Goal: Contribute content: Add original content to the website for others to see

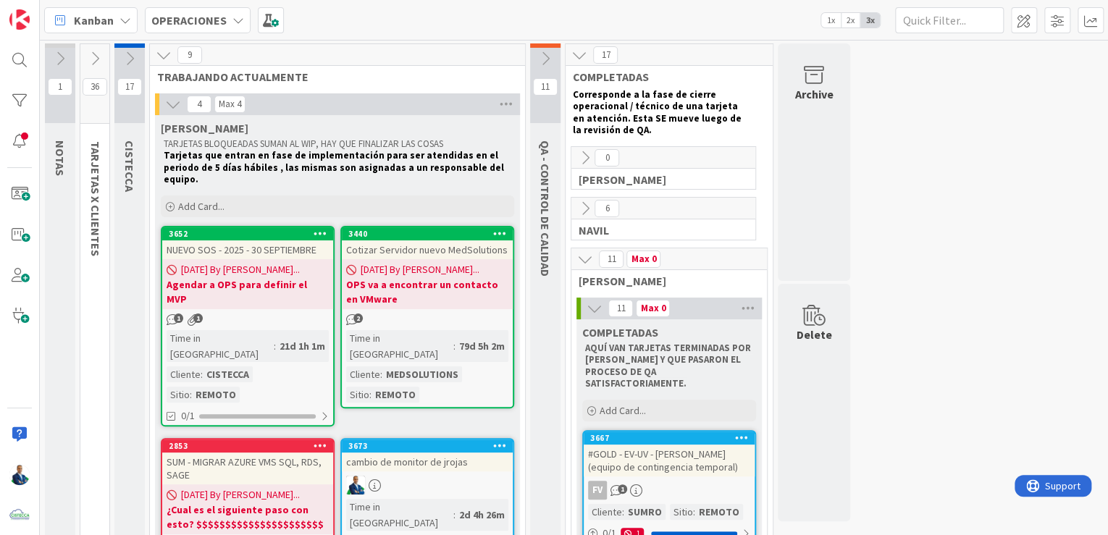
click at [237, 35] on div "Kanban OPERACIONES 1x 2x 3x" at bounding box center [574, 20] width 1068 height 40
click at [237, 25] on icon at bounding box center [238, 20] width 12 height 12
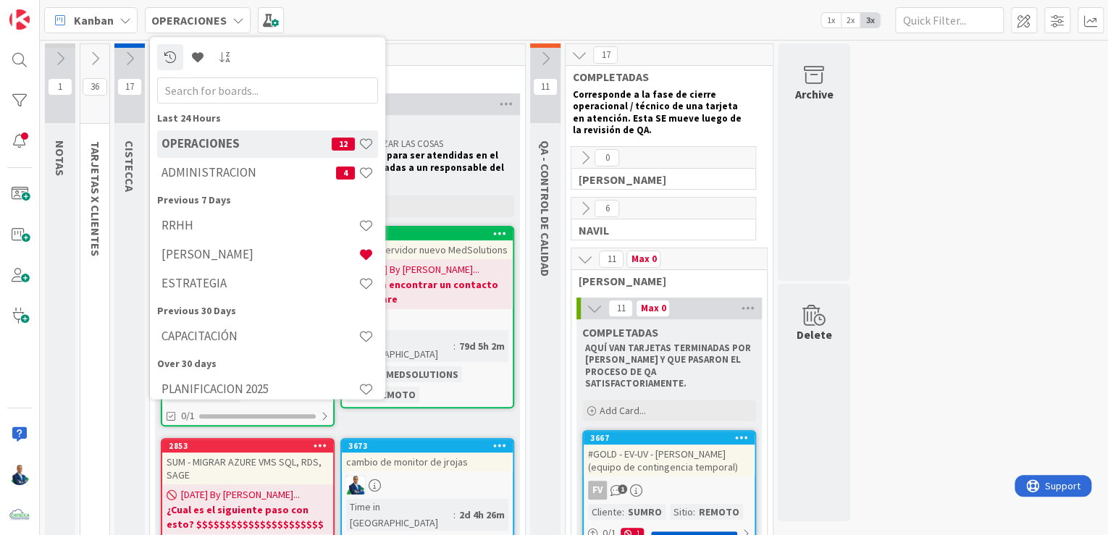
click at [217, 173] on h4 "ADMINISTRACION" at bounding box center [248, 173] width 175 height 14
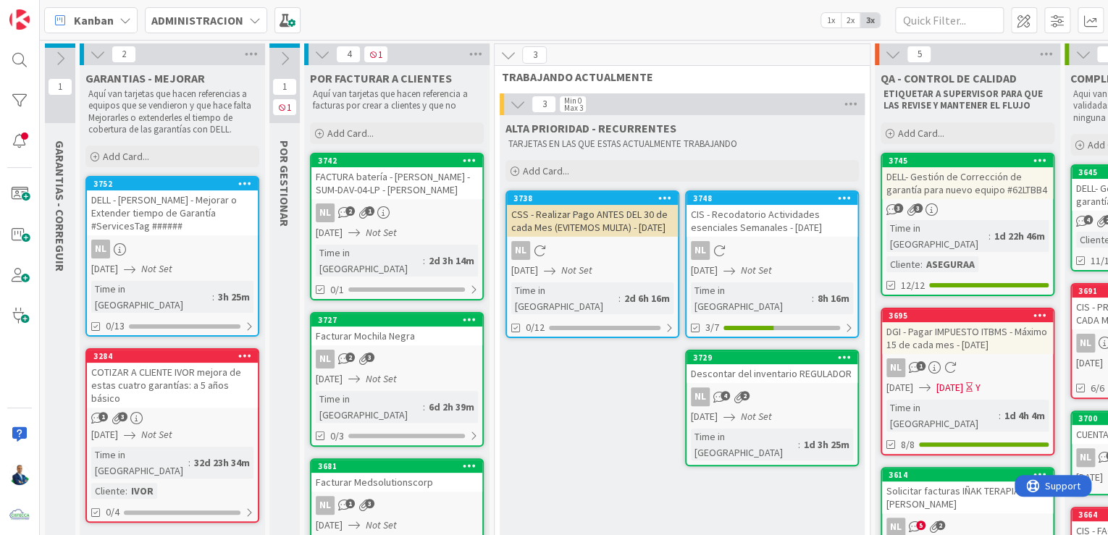
click at [283, 58] on icon at bounding box center [285, 59] width 16 height 16
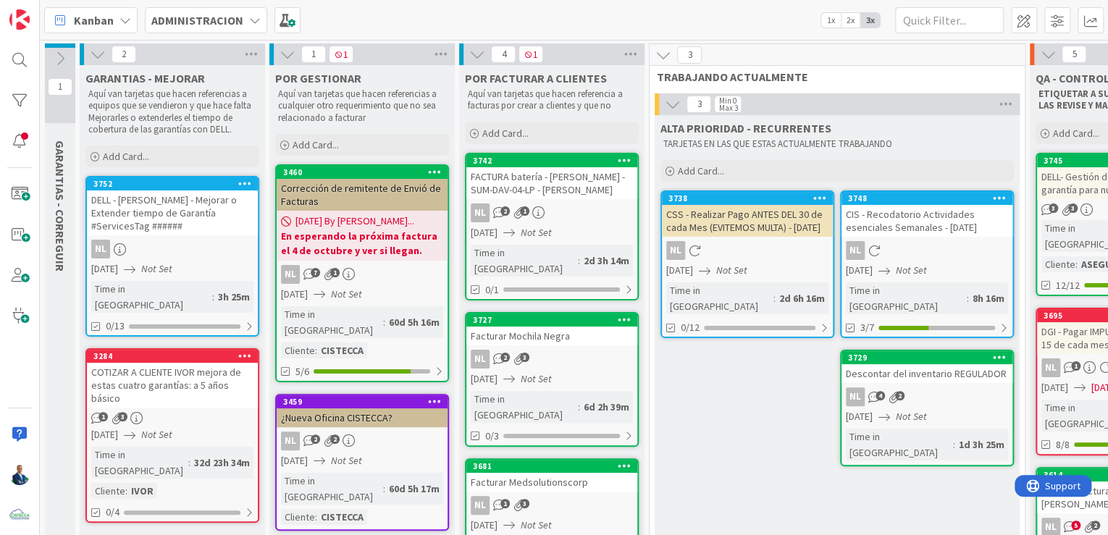
click at [342, 140] on div "Add Card..." at bounding box center [362, 145] width 174 height 22
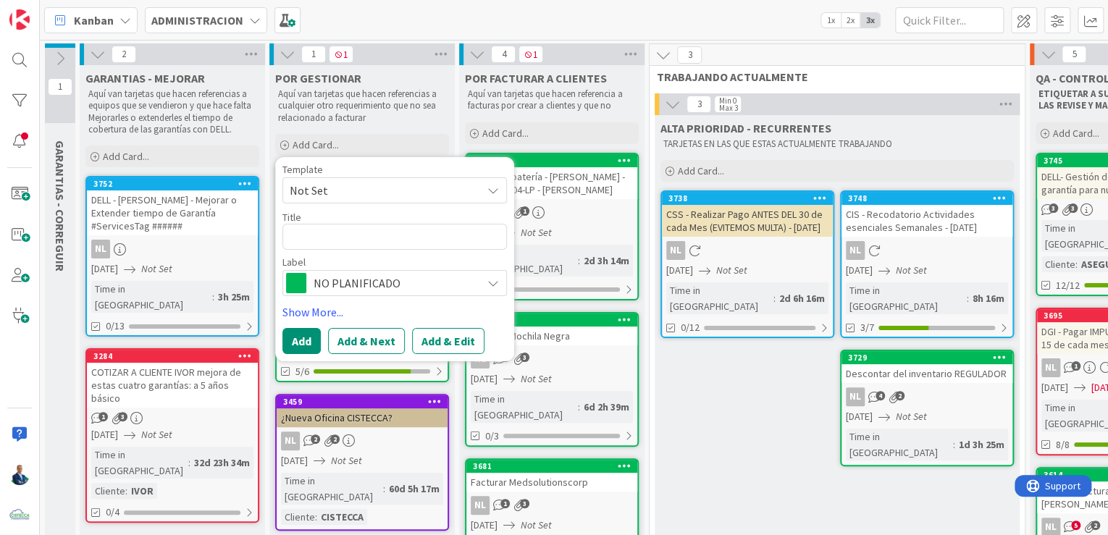
type textarea "x"
type textarea "C"
type textarea "x"
type textarea "Cra"
type textarea "x"
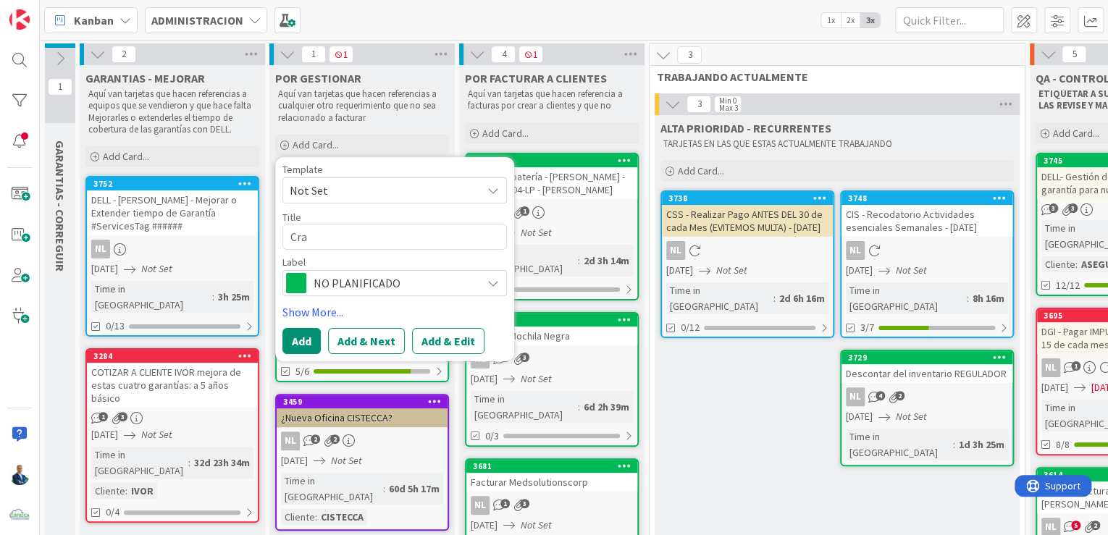
type textarea "Crar"
type textarea "x"
type textarea "Cra"
type textarea "x"
type textarea "Cr"
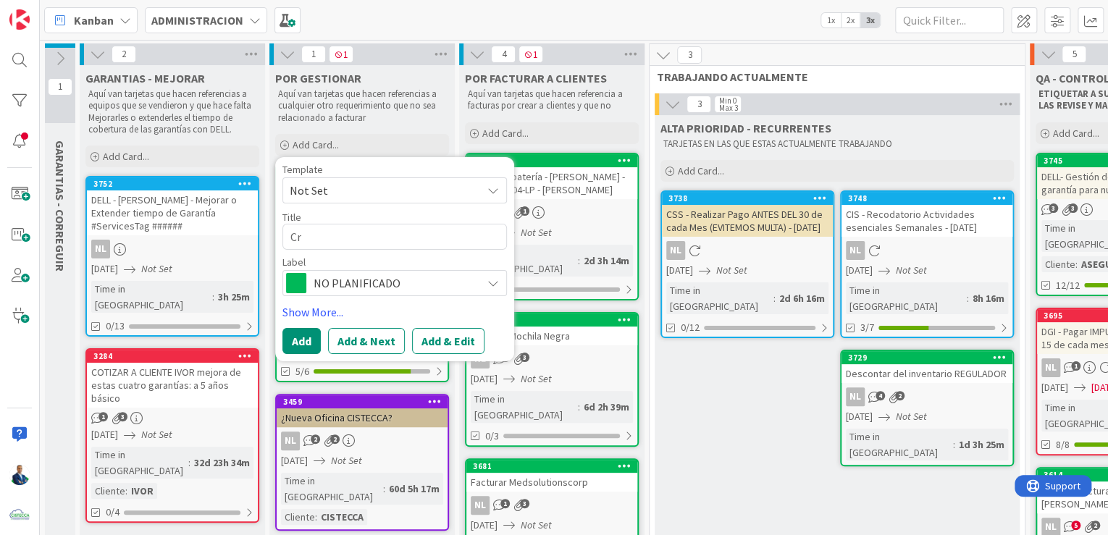
type textarea "x"
type textarea "C"
type textarea "x"
type textarea "Cr"
type textarea "x"
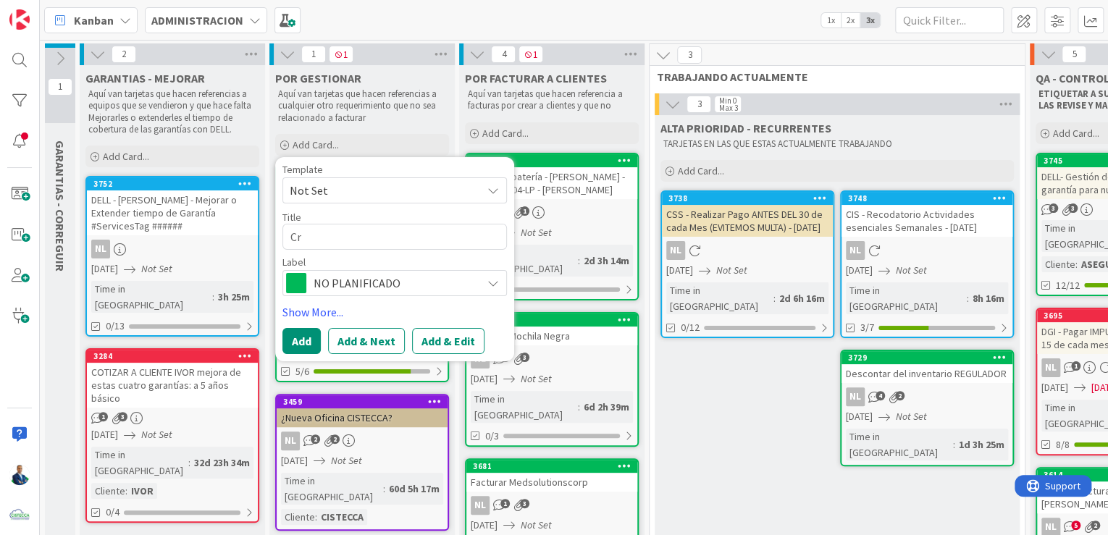
type textarea "Cre"
type textarea "x"
type textarea "Crea"
type textarea "x"
type textarea "Crear"
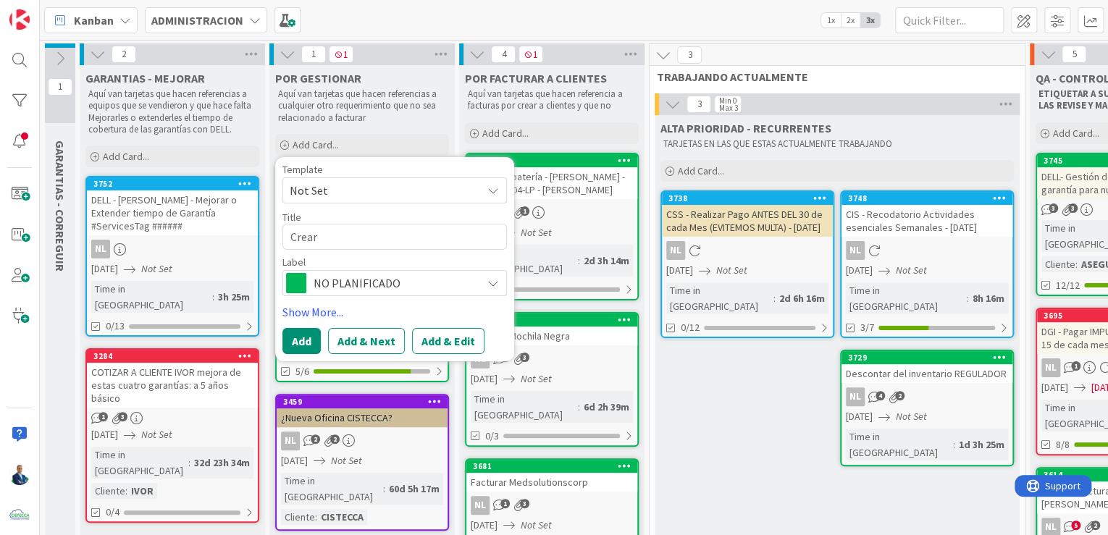
type textarea "x"
type textarea "Crear"
type textarea "x"
type textarea "Crear u"
type textarea "x"
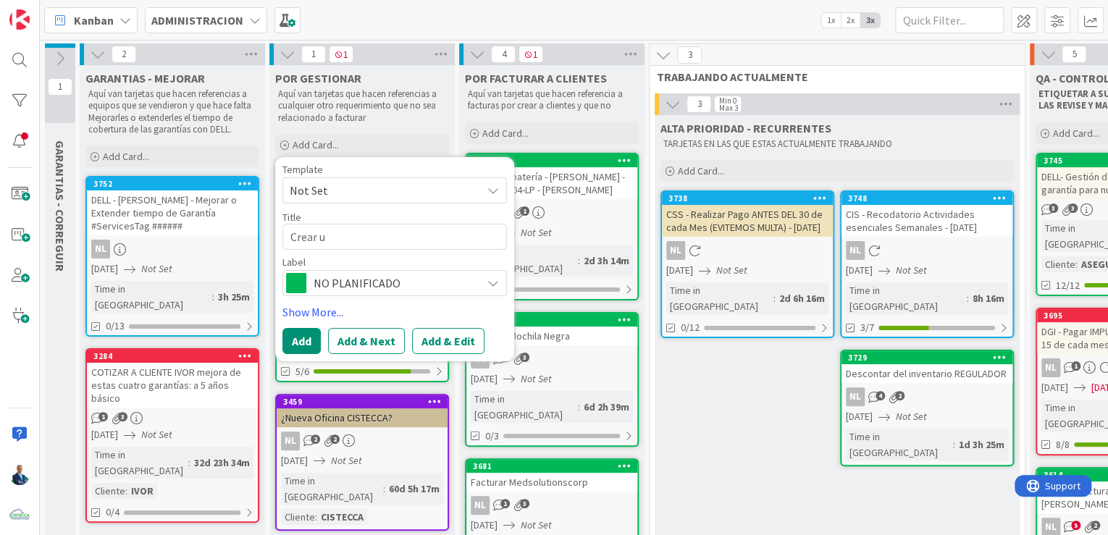
type textarea "Crear un"
type textarea "x"
type textarea "Crear una"
type textarea "x"
type textarea "Crear una t"
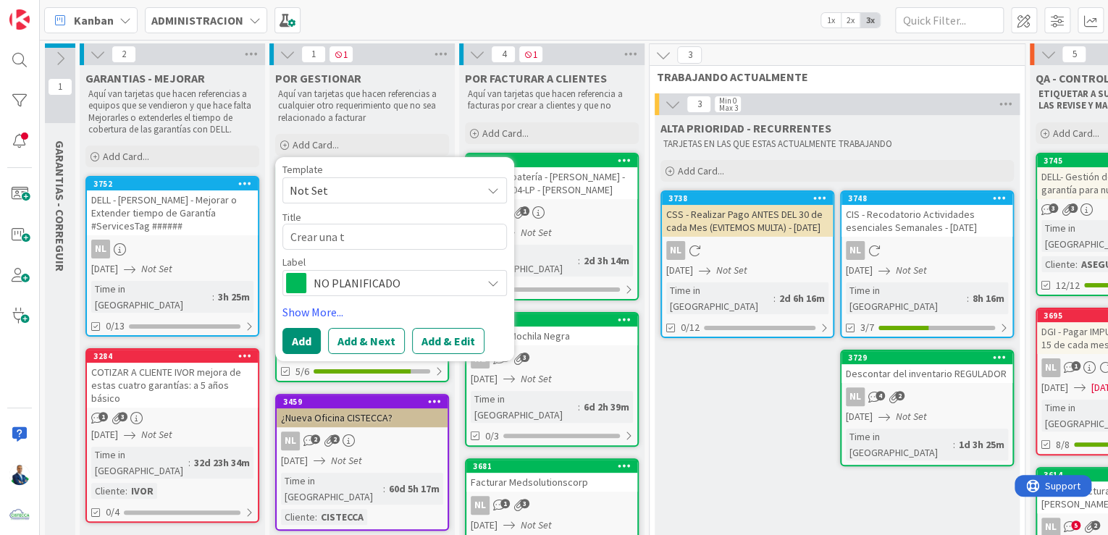
type textarea "x"
type textarea "Crear una ta"
type textarea "x"
type textarea "Crear una tar"
type textarea "x"
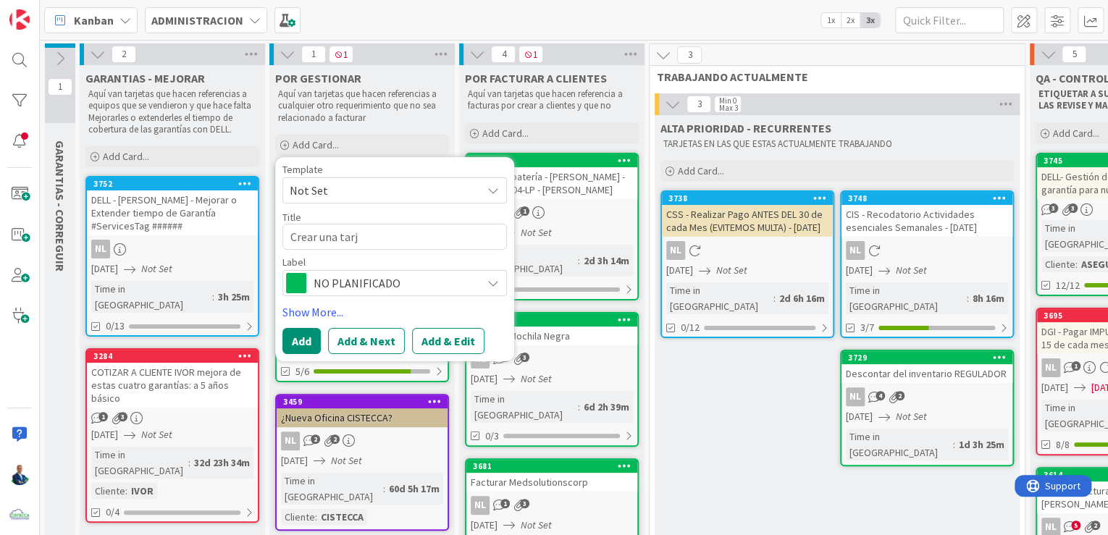
type textarea "Crear una tarje"
type textarea "x"
type textarea "Crear una tarjet"
type textarea "x"
type textarea "Crear una tarjeta"
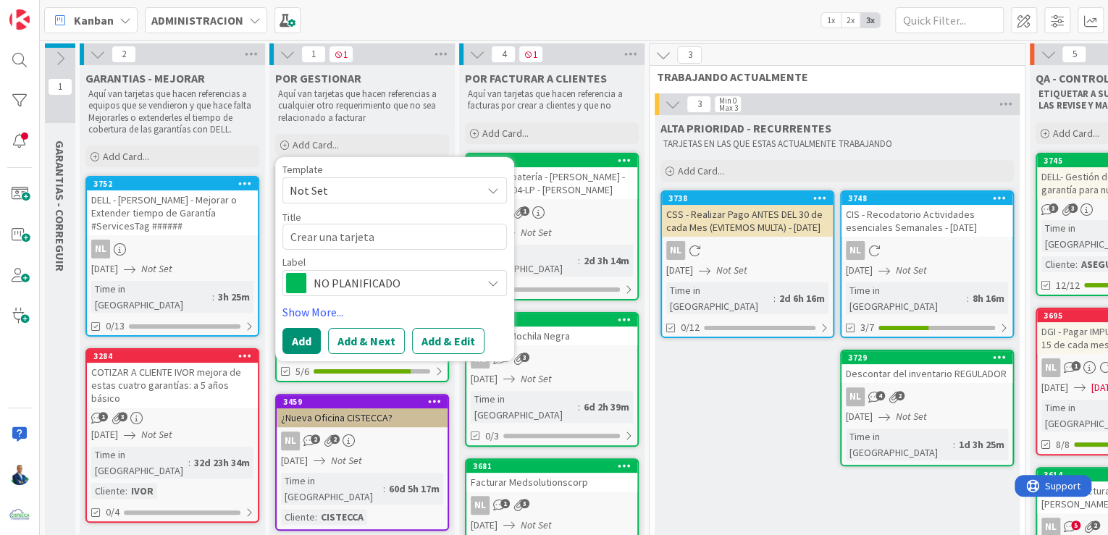
type textarea "x"
type textarea "Crear una tarjeta"
type textarea "x"
type textarea "Crear una tarjeta q"
type textarea "x"
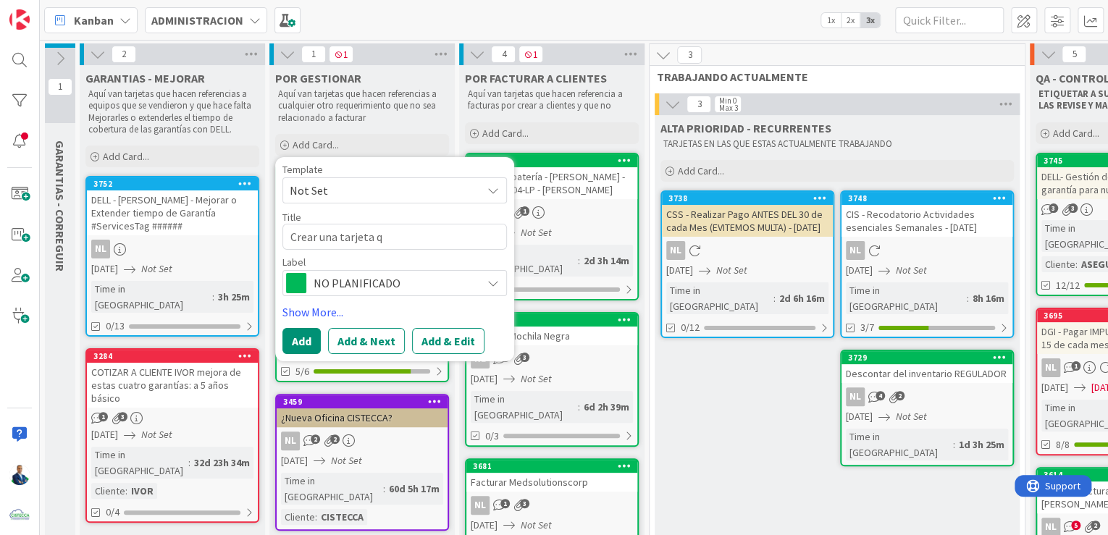
type textarea "Crear una tarjeta qu"
type textarea "x"
type textarea "Crear una tarjeta que"
type textarea "x"
type textarea "Crear una tarjeta que"
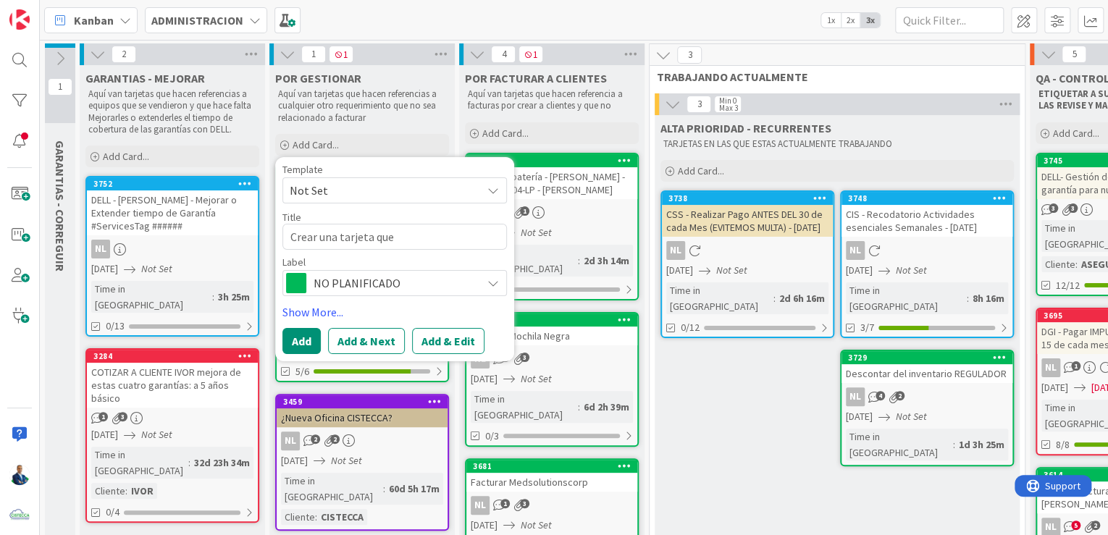
type textarea "x"
type textarea "Crear una tarjeta que s"
type textarea "x"
type textarea "Crear una tarjeta que sa"
type textarea "x"
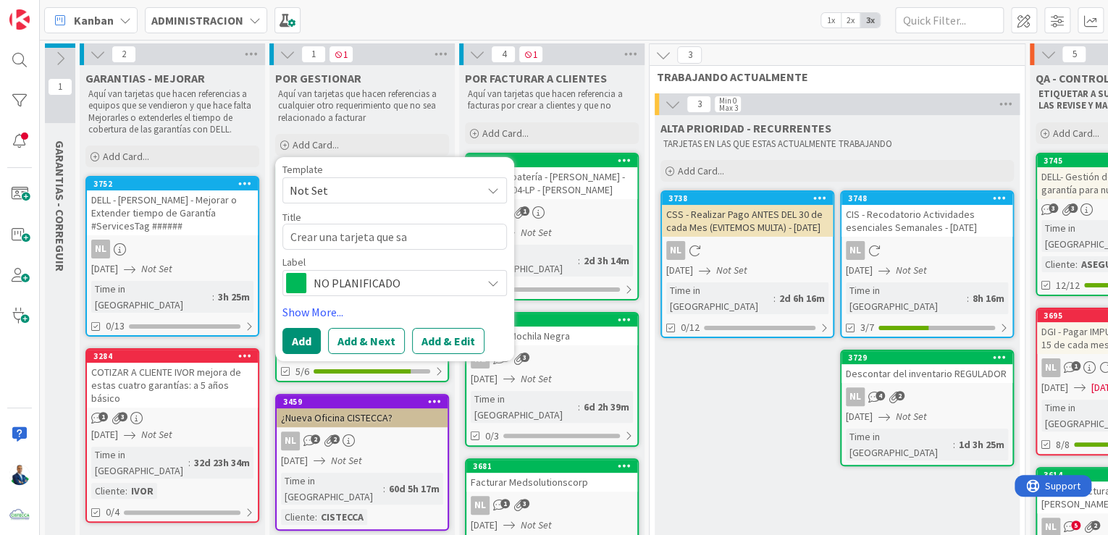
type textarea "Crear una tarjeta que sal"
type textarea "x"
type textarea "Crear una tarjeta que salg"
type textarea "x"
type textarea "Crear una tarjeta que salga"
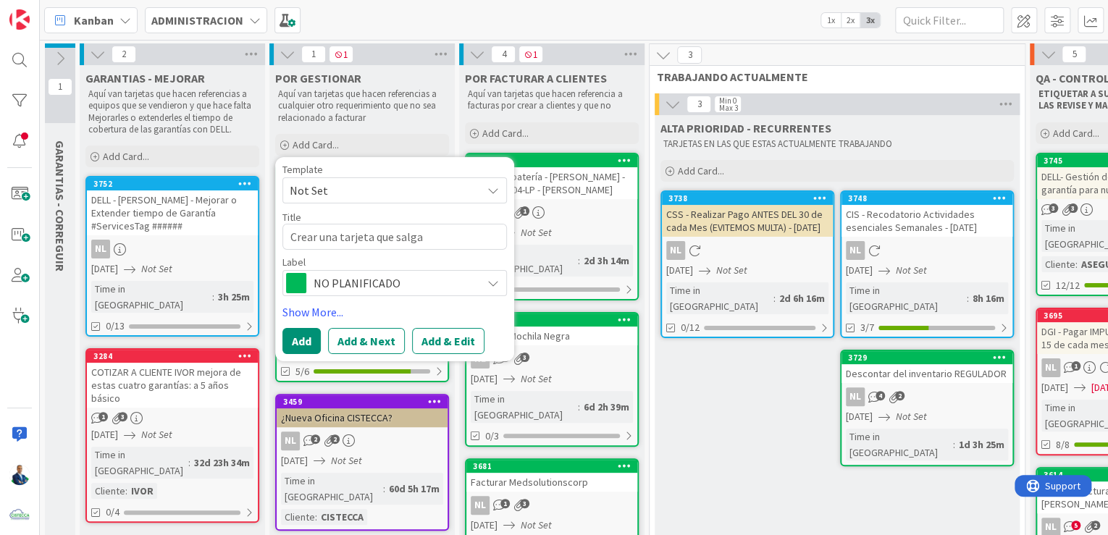
type textarea "x"
type textarea "Crear una tarjeta que salga"
type textarea "x"
type textarea "Crear una tarjeta que salga c"
type textarea "x"
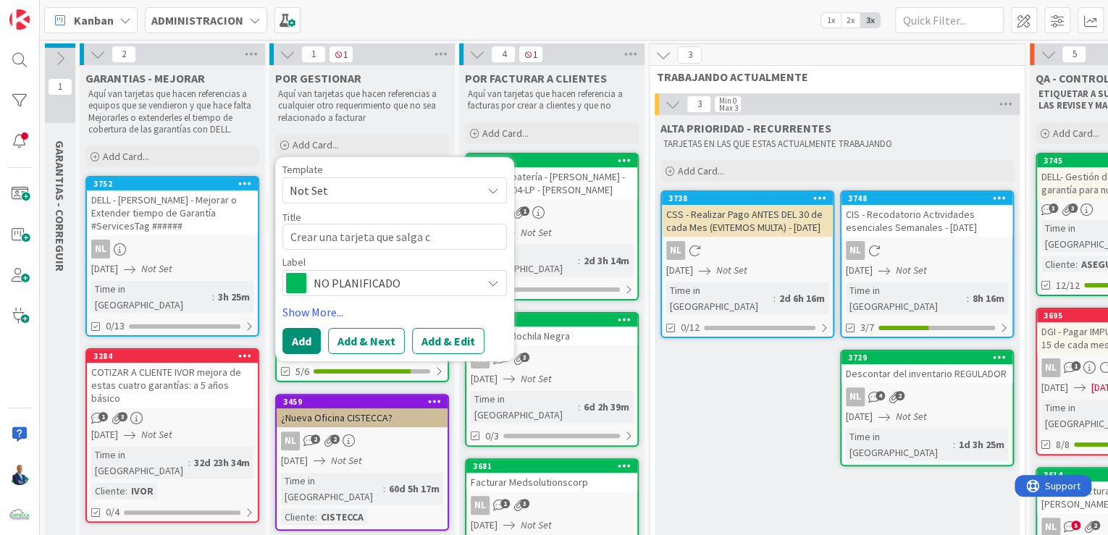
type textarea "Crear una tarjeta que salga ca"
type textarea "x"
type textarea "Crear una tarjeta que salga cad"
type textarea "x"
type textarea "Crear una tarjeta que salga cada"
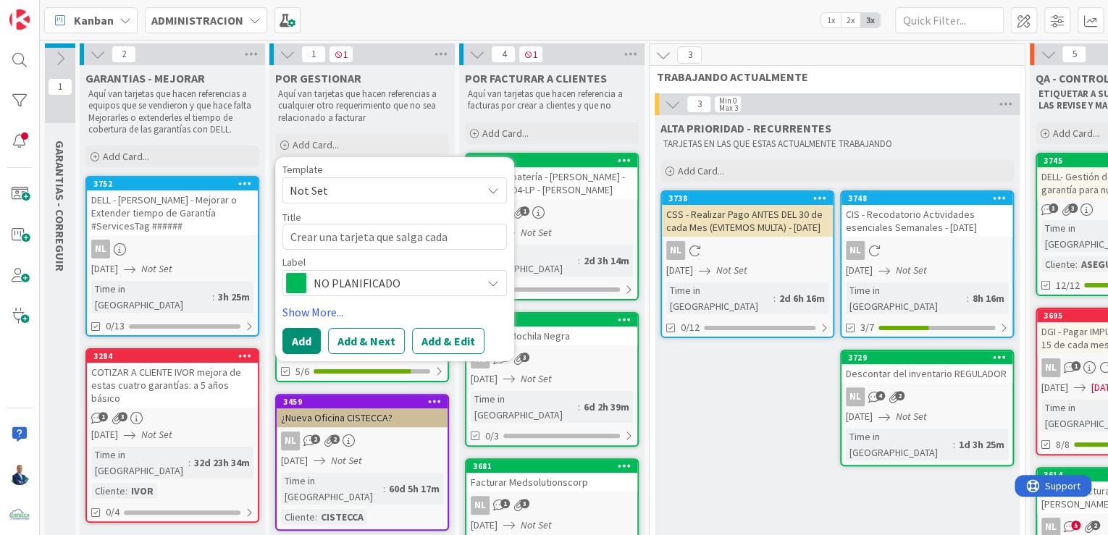
type textarea "x"
type textarea "Crear una tarjeta que salga cada"
type textarea "x"
type textarea "Crear una tarjeta que salga cada 6"
type textarea "x"
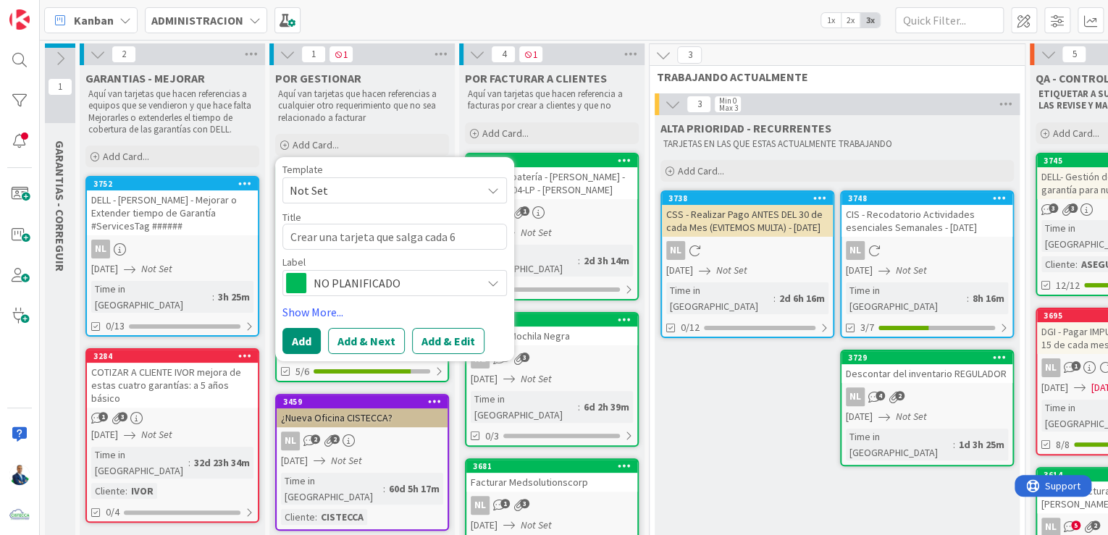
type textarea "Crear una tarjeta que salga cada 6"
type textarea "x"
type textarea "Crear una tarjeta que salga cada 6 Me"
type textarea "x"
type textarea "Crear una tarjeta que salga cada 6 Mes"
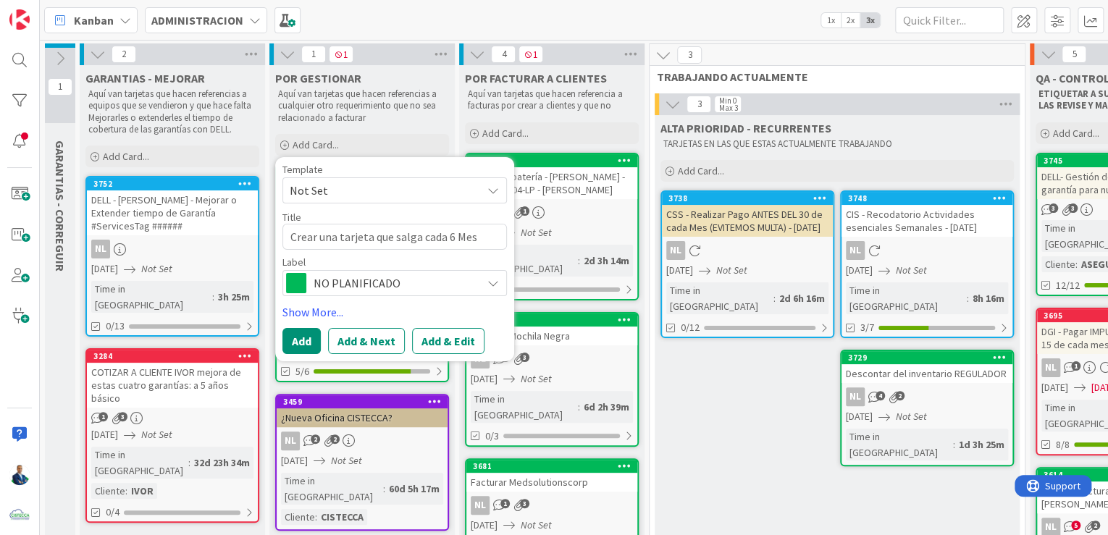
type textarea "x"
type textarea "Crear una tarjeta que salga cada 6 Meses"
type textarea "x"
type textarea "Crear una tarjeta que salga cada 6 Meses"
type textarea "x"
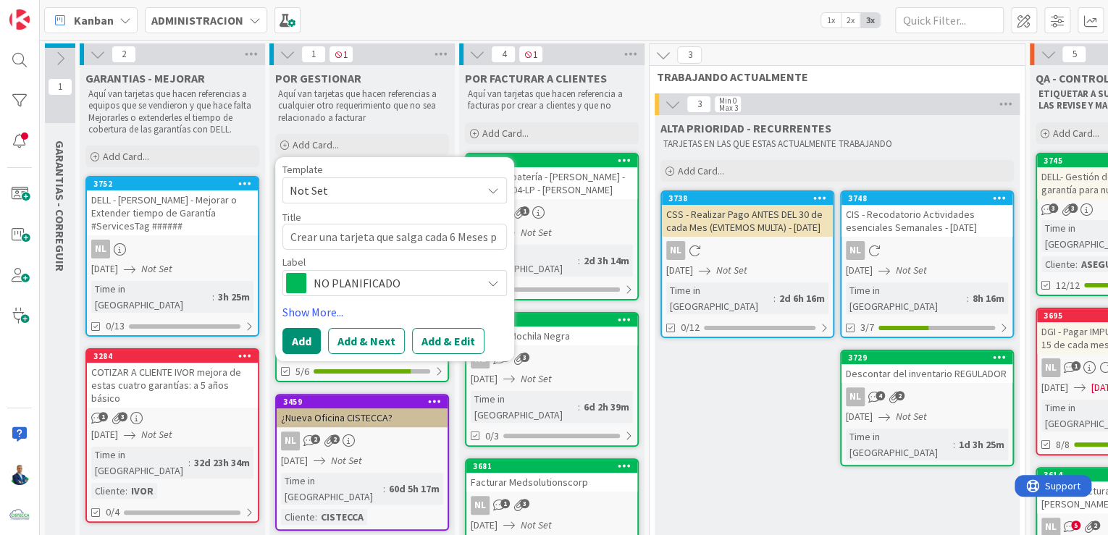
type textarea "Crear una tarjeta que salga cada 6 Meses pa"
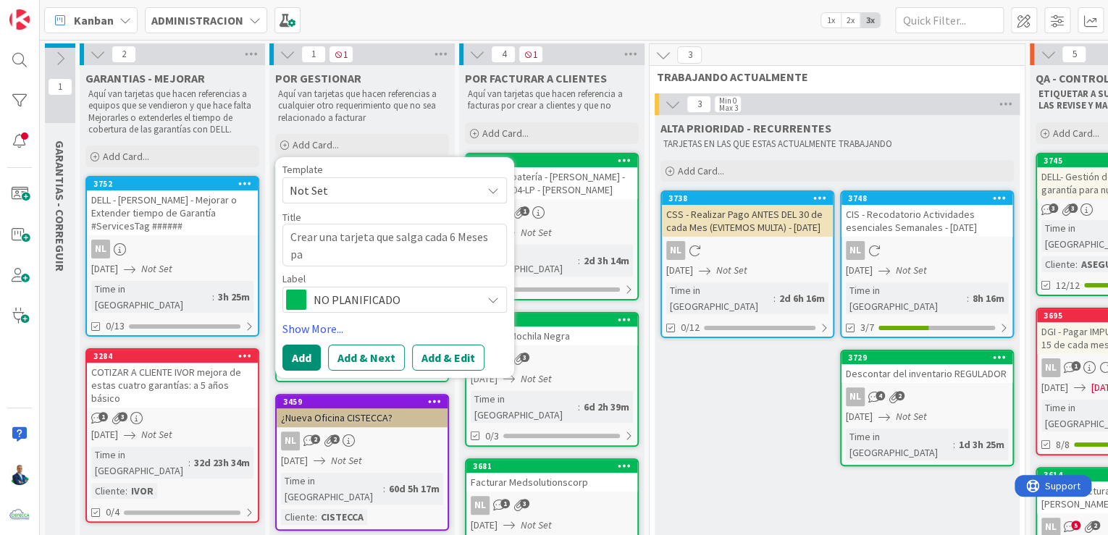
type textarea "x"
type textarea "Crear una tarjeta que salga cada 6 Meses par"
type textarea "x"
type textarea "Crear una tarjeta que salga cada 6 Meses para"
type textarea "x"
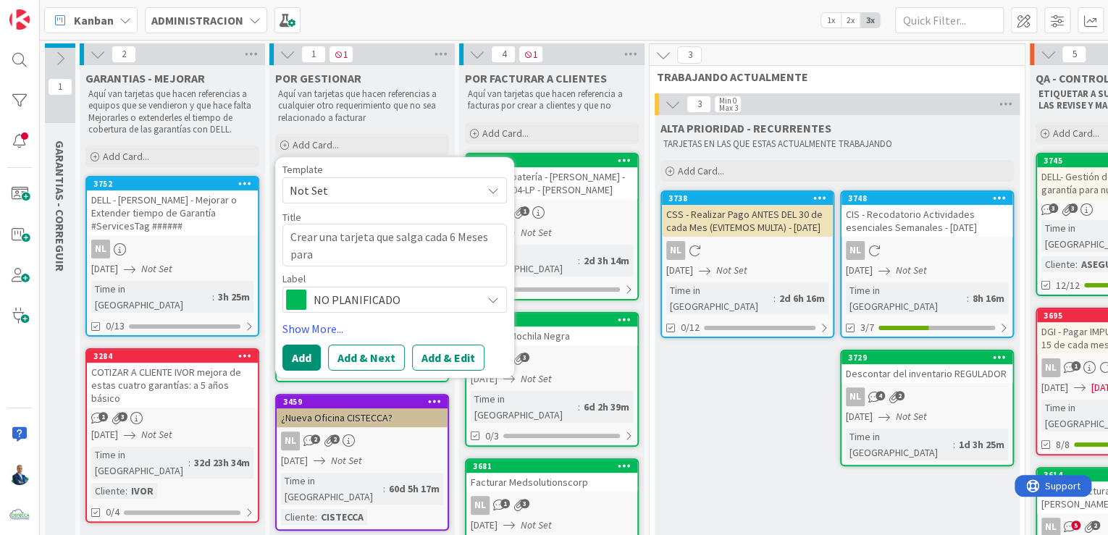
type textarea "Crear una tarjeta que salga cada 6 Meses para"
type textarea "x"
type textarea "Crear una tarjeta que salga cada 6 Meses para la"
type textarea "x"
type textarea "Crear una tarjeta que salga cada 6 Meses para la"
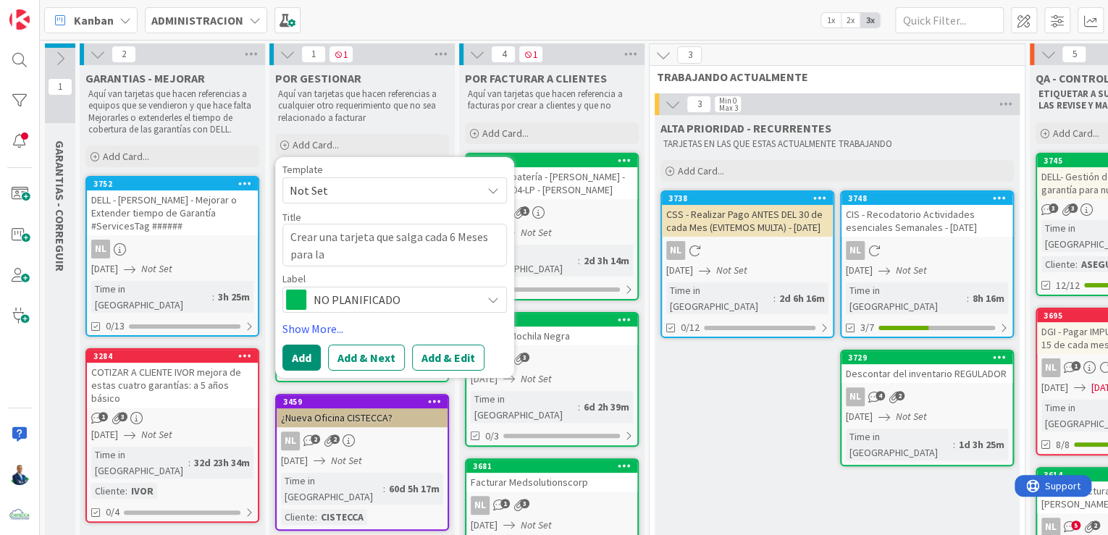
type textarea "x"
type textarea "Crear una tarjeta que salga cada 6 Meses para la e"
type textarea "x"
type textarea "Crear una tarjeta que salga cada 6 Meses para la ev"
type textarea "x"
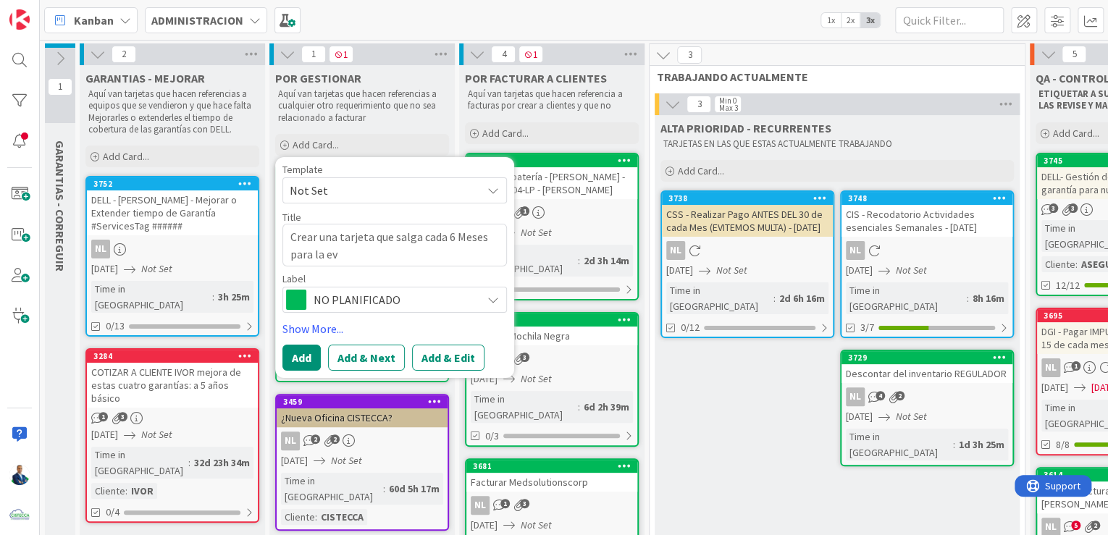
type textarea "Crear una tarjeta que salga cada 6 Meses para la [PERSON_NAME]"
type textarea "x"
type textarea "Crear una tarjeta que salga cada 6 Meses para la eval"
type textarea "x"
type textarea "Crear una tarjeta que salga cada 6 Meses para la evalua"
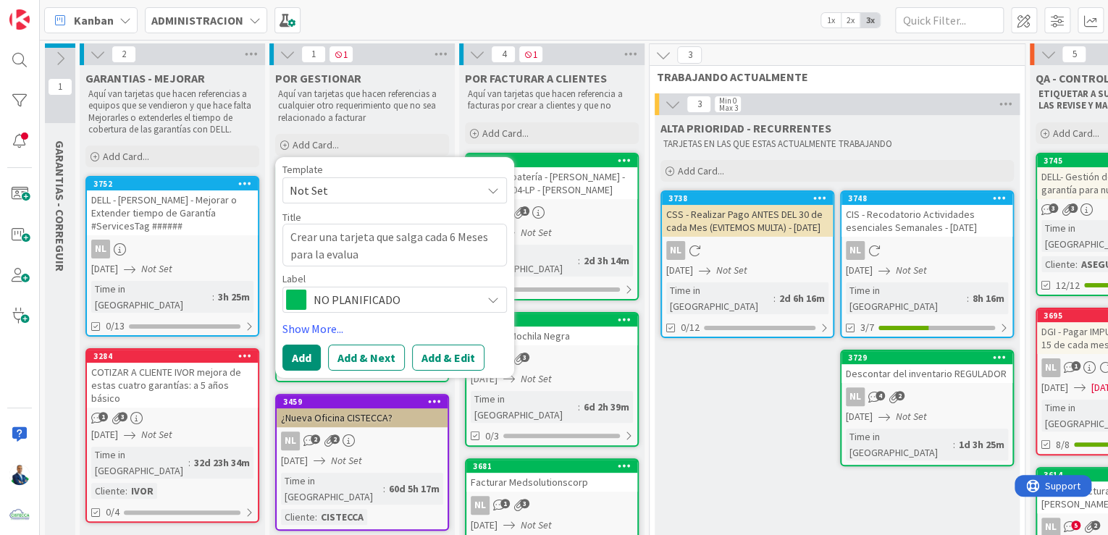
type textarea "x"
type textarea "Crear una tarjeta que salga cada 6 Meses para la evaluaci"
type textarea "x"
type textarea "Crear una tarjeta que salga cada 6 Meses para la evaluació"
type textarea "x"
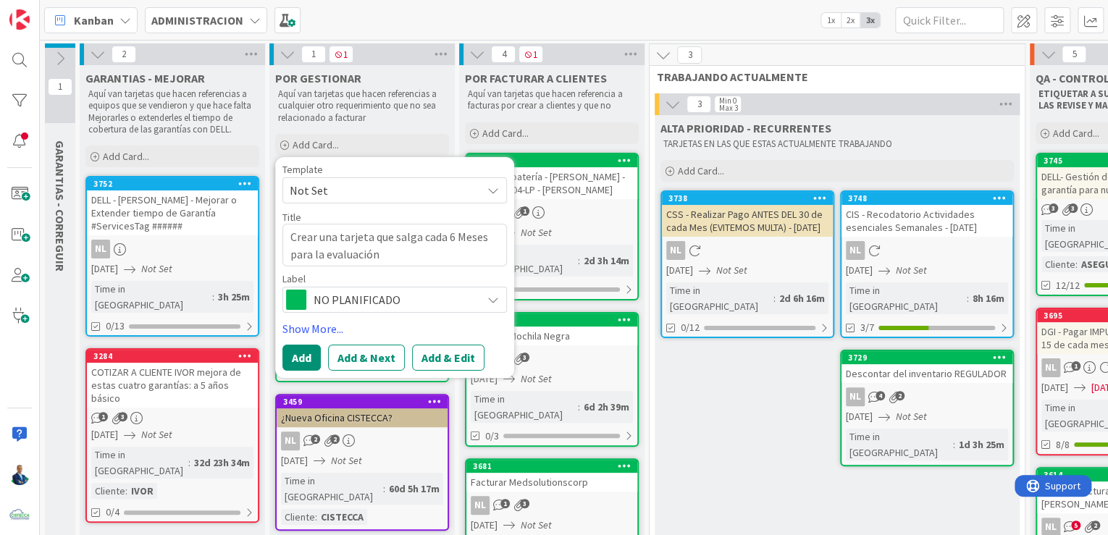
type textarea "Crear una tarjeta que salga cada 6 Meses para la evaluación"
type textarea "x"
type textarea "Crear una tarjeta que salga cada 6 Meses para la evaluación 3"
type textarea "x"
type textarea "Crear una tarjeta que salga cada 6 Meses para la evaluación 360"
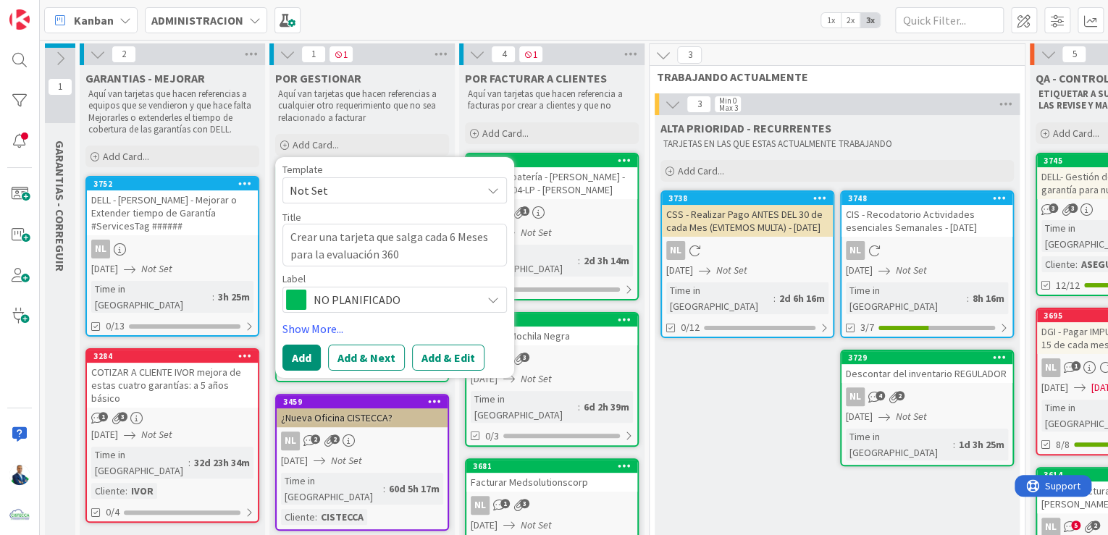
type textarea "x"
type textarea "Crear una tarjeta que salga cada 6 Meses para la evaluación 360"
type textarea "x"
type textarea "Crear una tarjeta que salga cada 6 Meses para la evaluación 360"
type textarea "x"
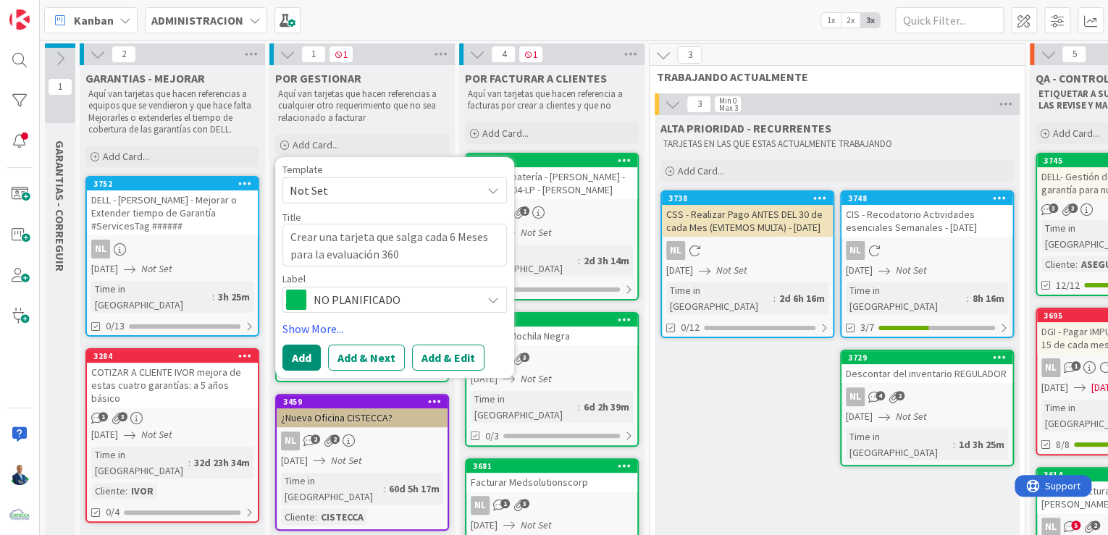
type textarea "Crear una tarjeta que salga cada 6 Meses para la evaluación 360*"
type textarea "x"
type textarea "Crear una tarjeta que salga cada 6 Meses para la evaluación 360*"
type textarea "x"
type textarea "Crear una tarjeta que salga cada 6 Meses para la evaluación 360*"
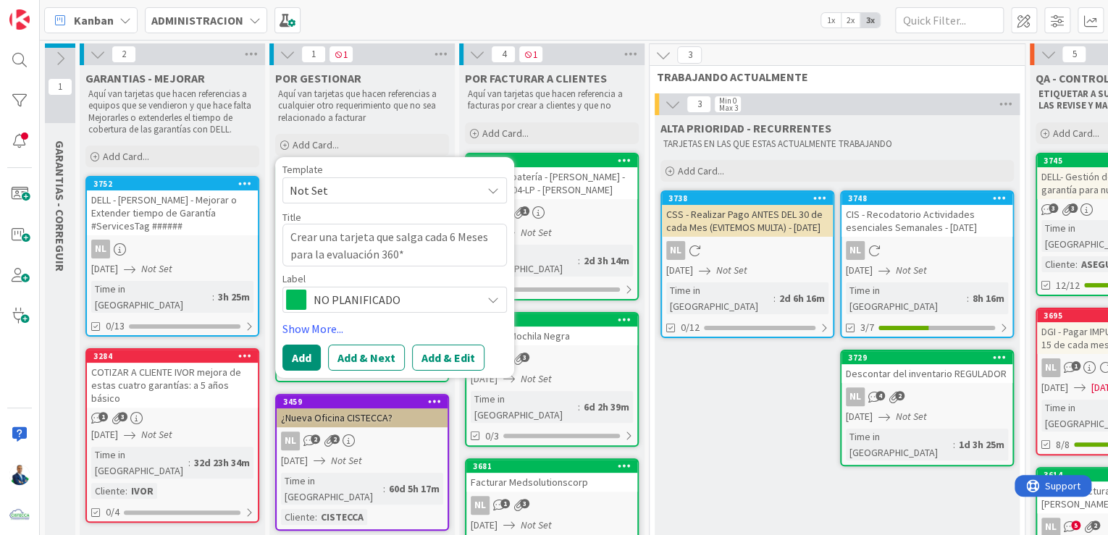
type textarea "x"
type textarea "Crear una tarjeta que salga cada 6 Meses para la evaluación 360"
type textarea "x"
type textarea "Crear una tarjeta que salga cada 6 Meses para la evaluación 360 G"
type textarea "x"
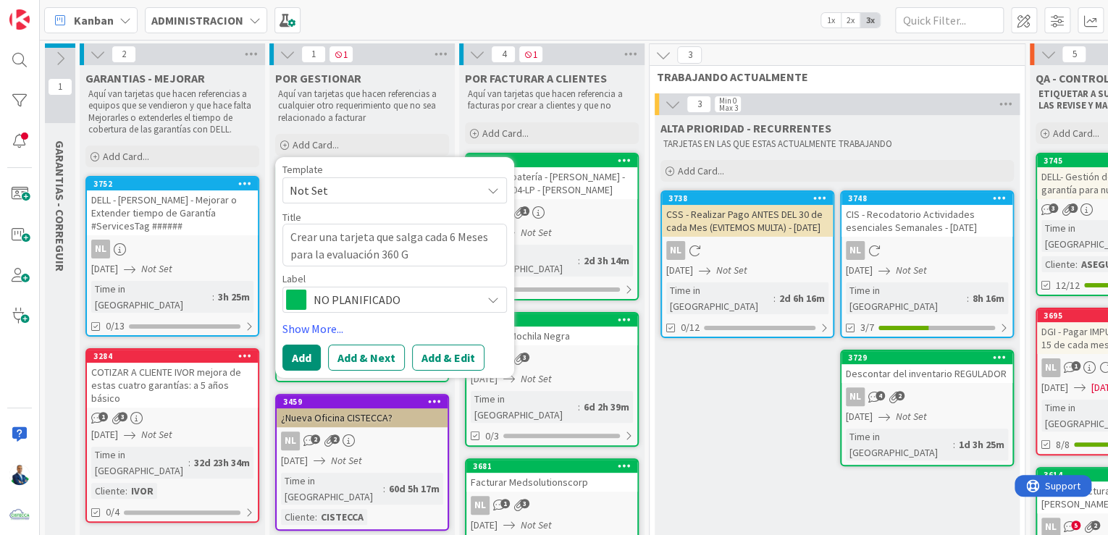
type textarea "Crear una tarjeta que salga cada 6 Meses para la evaluación 360 Gr"
type textarea "x"
type textarea "Crear una tarjeta que salga cada 6 Meses para la evaluación 360 Gra"
type textarea "x"
type textarea "Crear una tarjeta que salga cada 6 Meses para la evaluación 360 Grad"
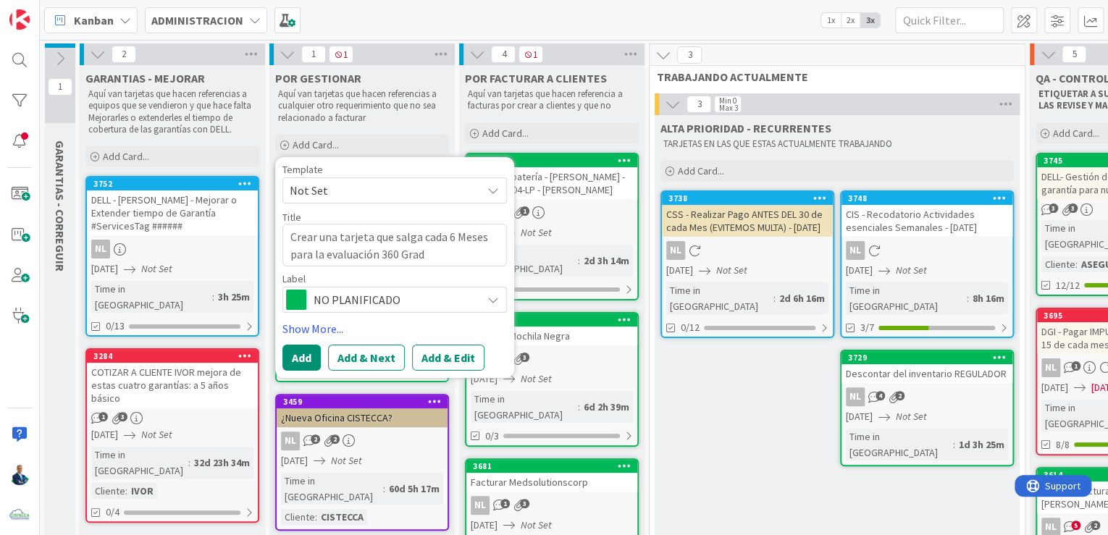
type textarea "x"
type textarea "Crear una tarjeta que salga cada 6 Meses para la evaluación 360 Grado"
type textarea "x"
type textarea "Crear una tarjeta que salga cada 6 Meses para la evaluación 360 Grados"
type textarea "x"
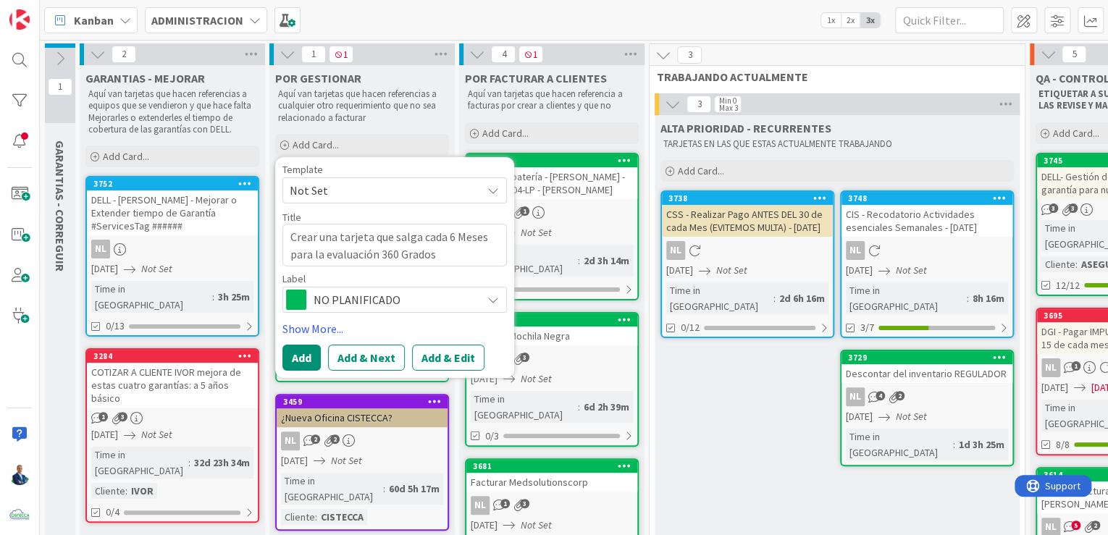
type textarea "Crear una tarjeta que salga cada 6 Meses para la evaluación 360 Grados"
type textarea "x"
type textarea "Crear una tarjeta que salga cada 6 Meses para la evaluación 360 Grados ("
type textarea "x"
type textarea "Crear una tarjeta que salga cada 6 Meses para la evaluación 360 Grados (l"
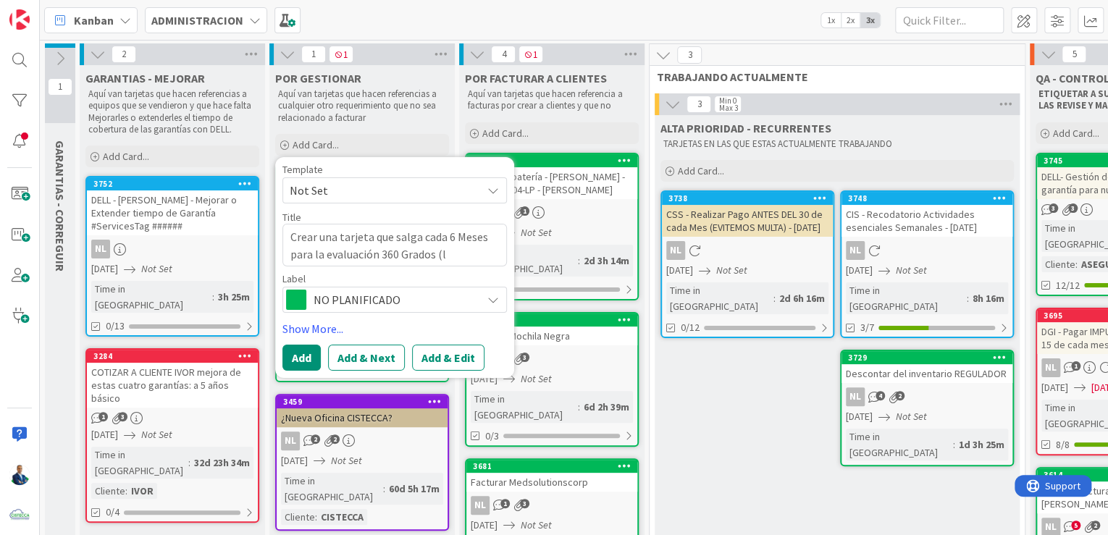
type textarea "x"
type textarea "Crear una tarjeta que salga cada 6 Meses para la evaluación 360 Grados (lo"
type textarea "x"
type textarea "Crear una tarjeta que salga cada 6 Meses para la evaluación 360 Grados (l"
type textarea "x"
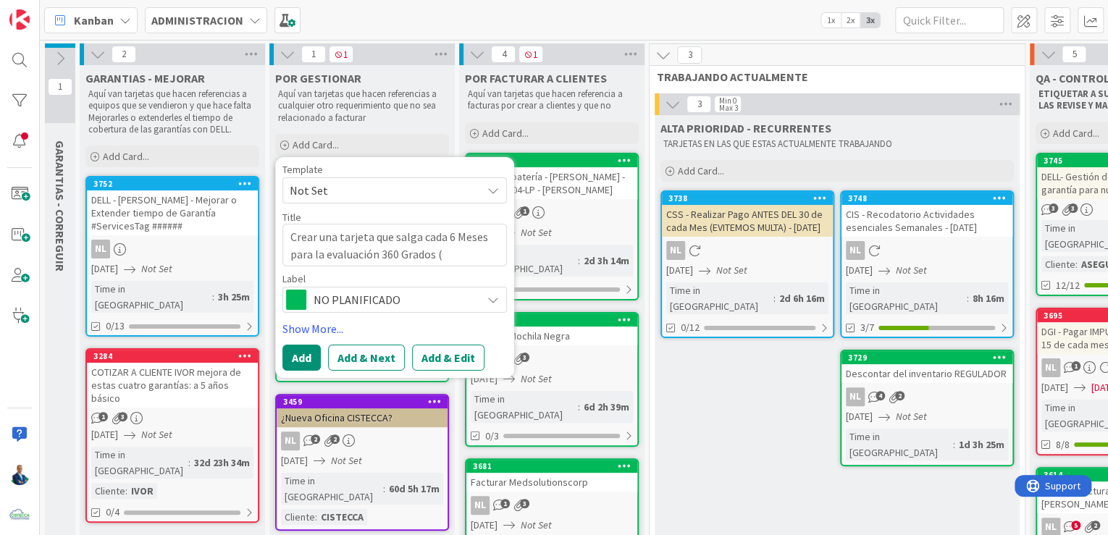
type textarea "Crear una tarjeta que salga cada 6 Meses para la evaluación 360 Grados (c"
type textarea "x"
type textarea "Crear una tarjeta que salga cada 6 Meses para la evaluación 360 Grados (co"
type textarea "x"
type textarea "Crear una tarjeta que salga cada 6 Meses para la evaluación 360 Grados (com"
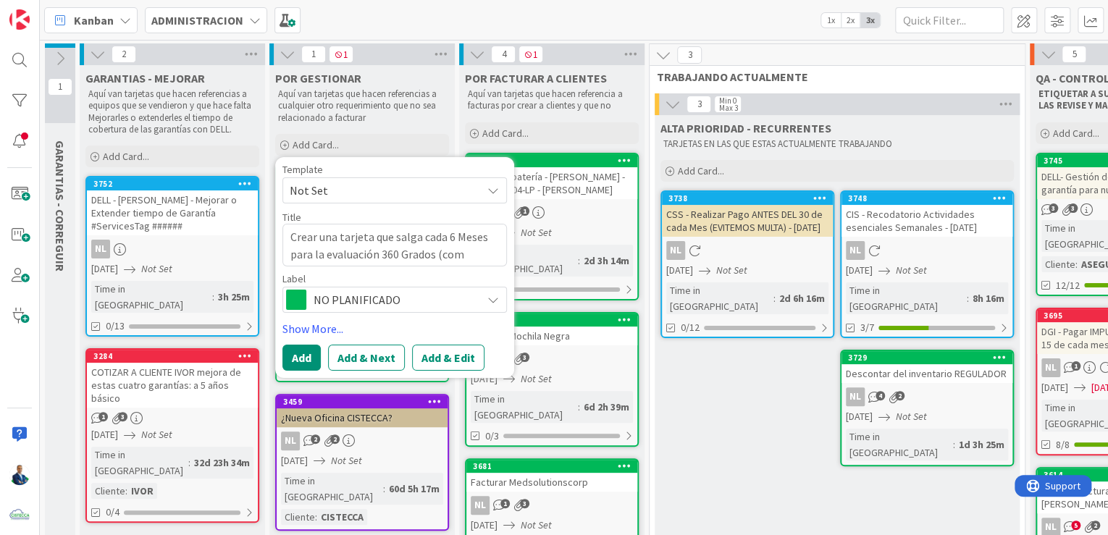
type textarea "x"
type textarea "Crear una tarjeta que salga cada 6 Meses para la evaluación 360 Grados (come"
type textarea "x"
type textarea "Crear una tarjeta que salga cada 6 Meses para la evaluación 360 Grados (comen"
type textarea "x"
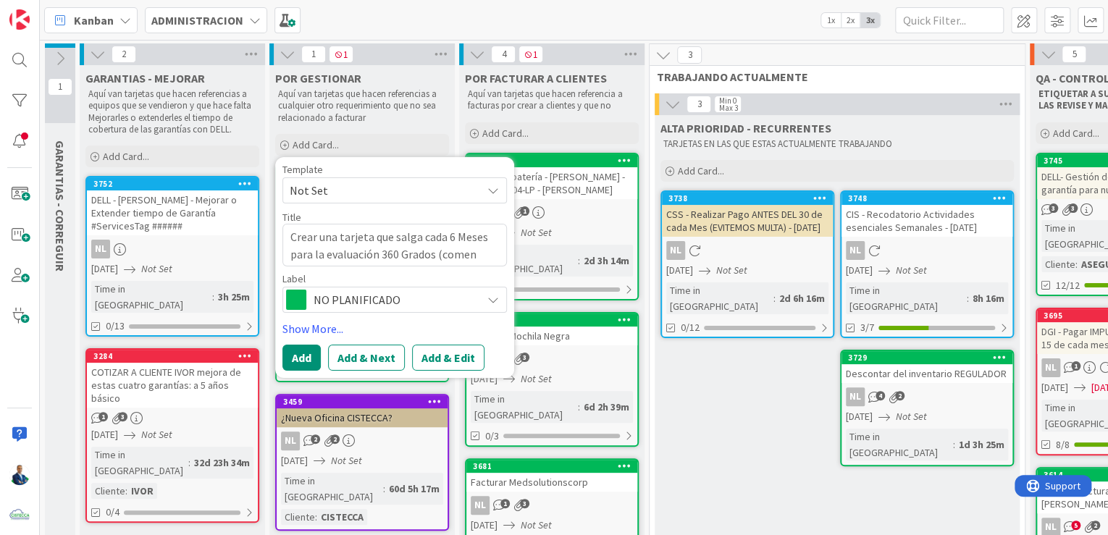
type textarea "Crear una tarjeta que salga cada 6 Meses para la evaluación 360 Grados (coment"
type textarea "x"
type textarea "Crear una tarjeta que salga cada 6 Meses para la evaluación 360 Grados (comentar"
type textarea "x"
type textarea "Crear una tarjeta que salga cada 6 Meses para la evaluación 360 Grados (comenta…"
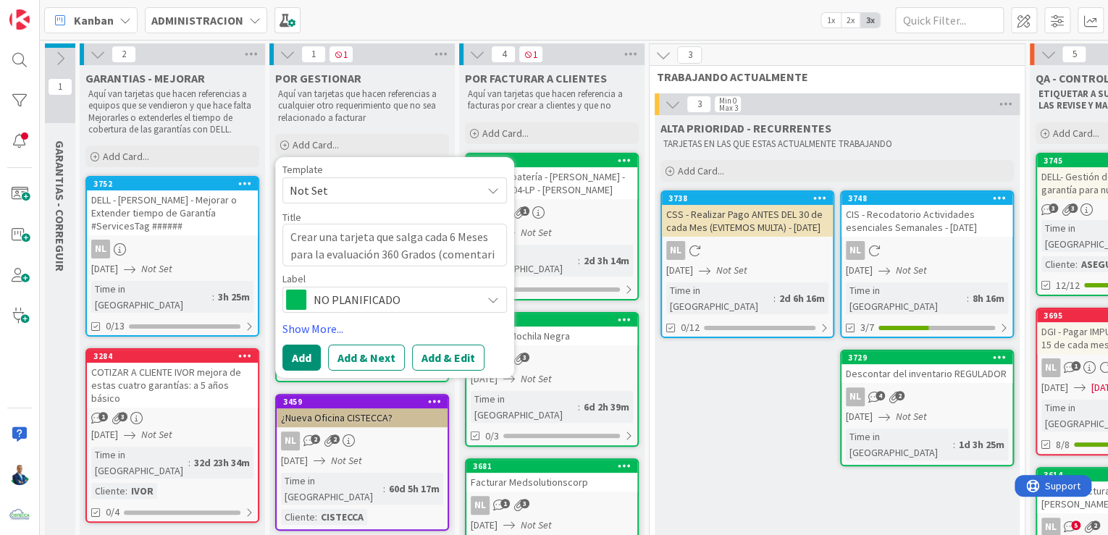
type textarea "x"
type textarea "Crear una tarjeta que salga cada 6 Meses para la evaluación 360 Grados (comenta…"
type textarea "x"
type textarea "Crear una tarjeta que salga cada 6 Meses para la evaluación 360 Grados (comenta…"
type textarea "x"
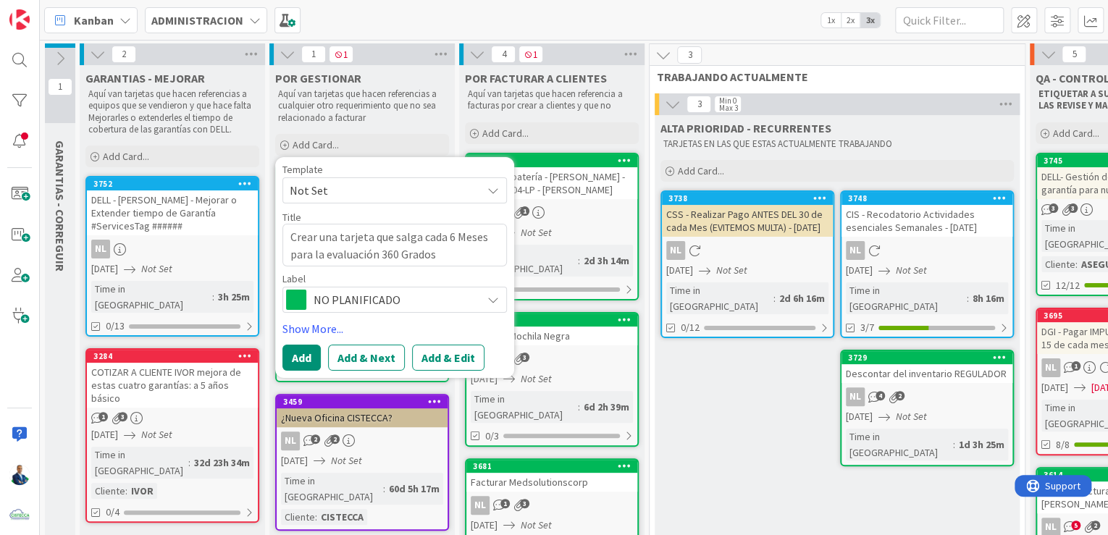
type textarea "Crear una tarjeta que salga cada 6 Meses para la evaluación 360 Grados (comenta…"
type textarea "x"
type textarea "Crear una tarjeta que salga cada 6 Meses para la evaluación 360 Grados (comenta…"
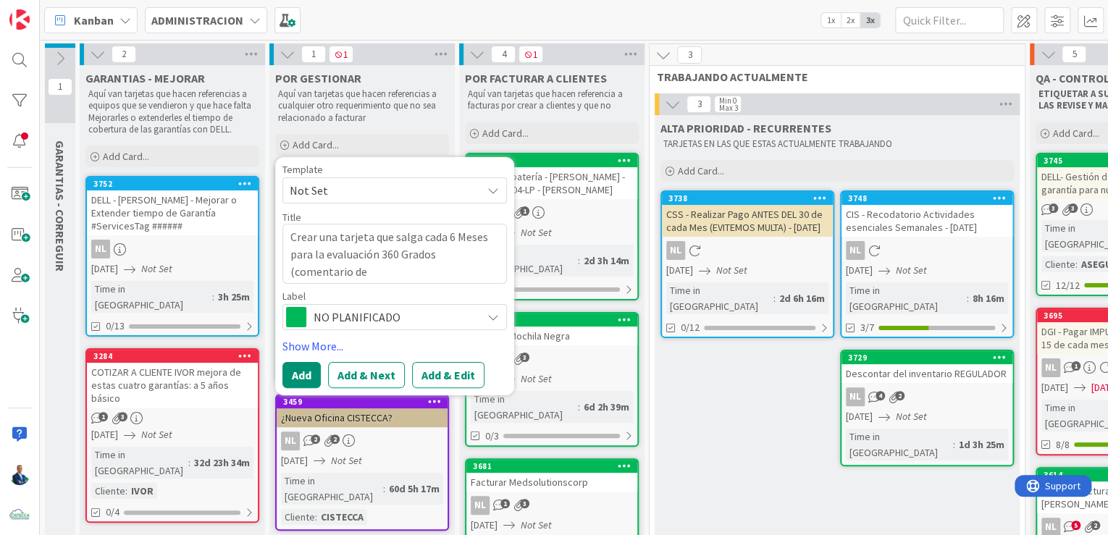
type textarea "x"
type textarea "Crear una tarjeta que salga cada 6 Meses para la evaluación 360 Grados (comenta…"
type textarea "x"
type textarea "Crear una tarjeta que salga cada 6 Meses para la evaluación 360 Grados (comenta…"
type textarea "x"
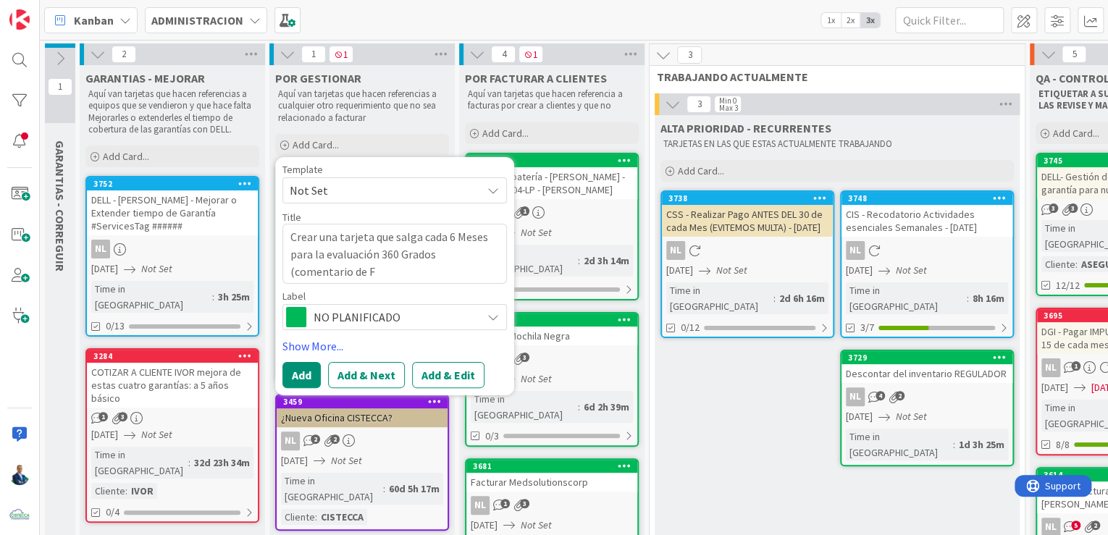
type textarea "Crear una tarjeta que salga cada 6 Meses para la evaluación 360 Grados (comenta…"
type textarea "x"
type textarea "Crear una tarjeta que salga cada 6 Meses para la evaluación 360 Grados (comenta…"
type textarea "x"
type textarea "Crear una tarjeta que salga cada 6 Meses para la evaluación 360 Grados (comenta…"
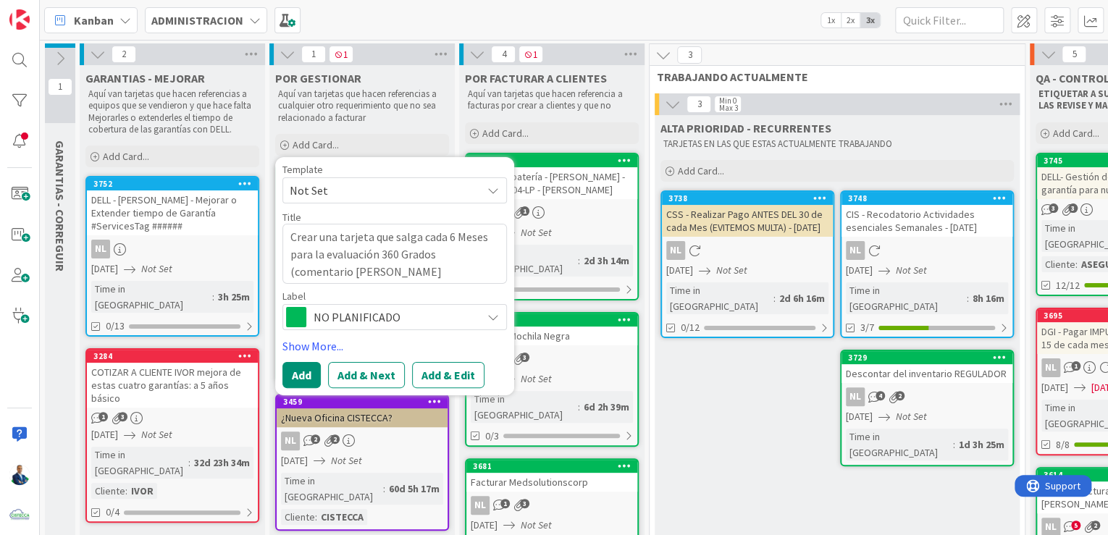
type textarea "x"
type textarea "Crear una tarjeta que salga cada 6 Meses para la evaluación 360 Grados (comenta…"
type textarea "x"
type textarea "Crear una tarjeta que salga cada 6 Meses para la evaluación 360 Grados (comenta…"
type textarea "x"
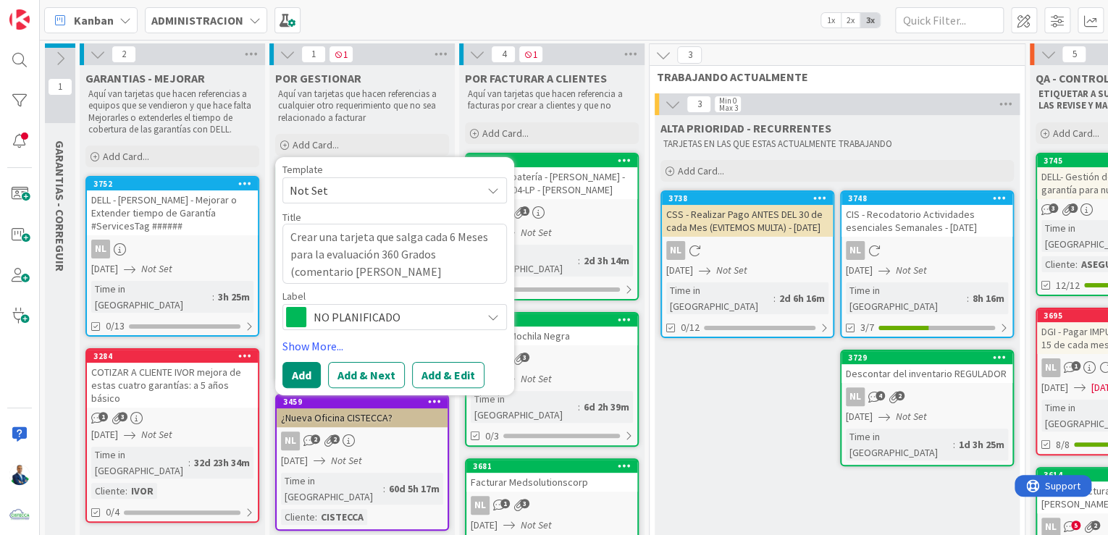
type textarea "Crear una tarjeta que salga cada 6 Meses para la evaluación 360 Grados (comenta…"
type textarea "x"
type textarea "Crear una tarjeta que salga cada 6 Meses para la evaluación 360 Grados (comenta…"
type textarea "x"
type textarea "Crear una tarjeta que salga cada 6 Meses para la evaluación 360 Grados (comenta…"
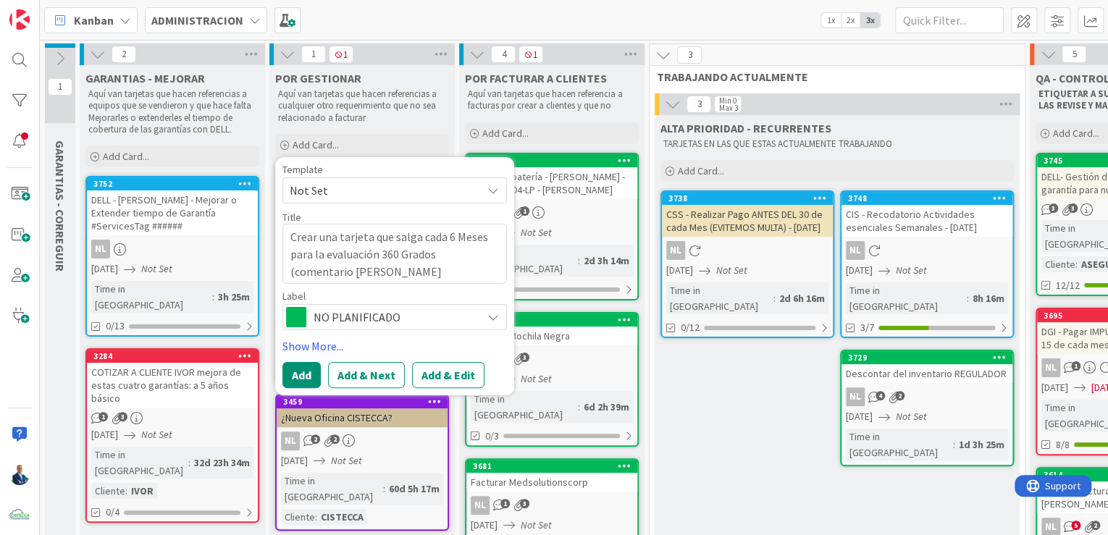
type textarea "x"
type textarea "Crear una tarjeta que salga cada 6 Meses para la evaluación 360 Grados (comenta…"
type textarea "x"
type textarea "Crear una tarjeta que salga cada 6 Meses para la evaluación 360 Grados (comenta…"
type textarea "x"
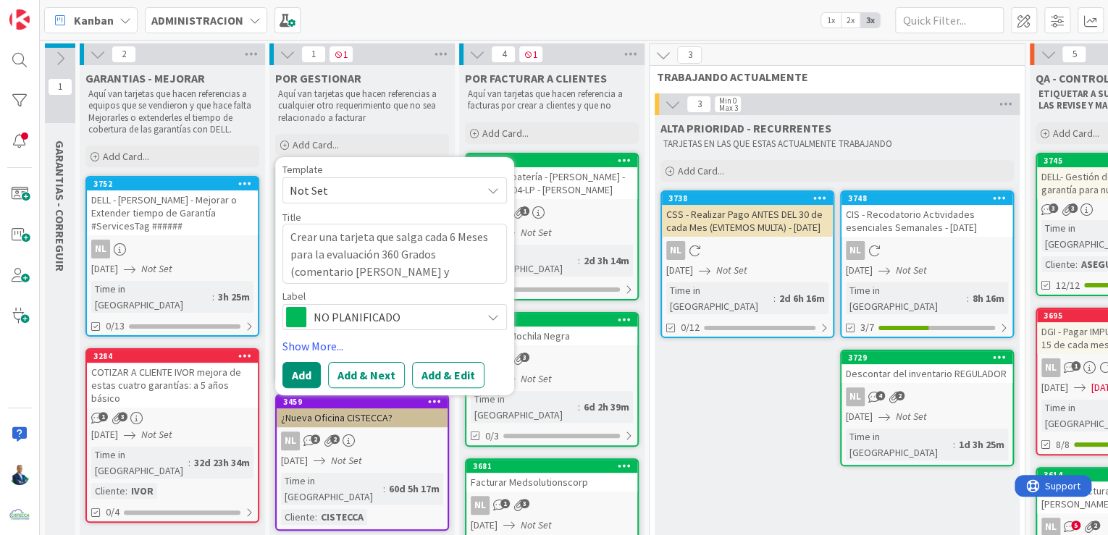
type textarea "Crear una tarjeta que salga cada 6 Meses para la evaluación 360 Grados (comenta…"
